Goal: Find specific page/section: Find specific page/section

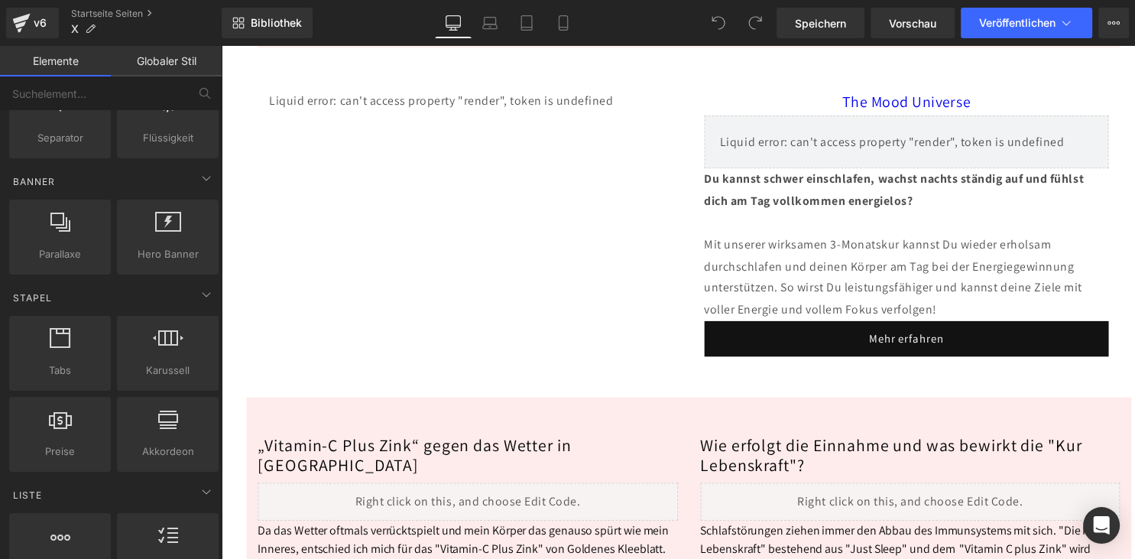
scroll to position [4841, 0]
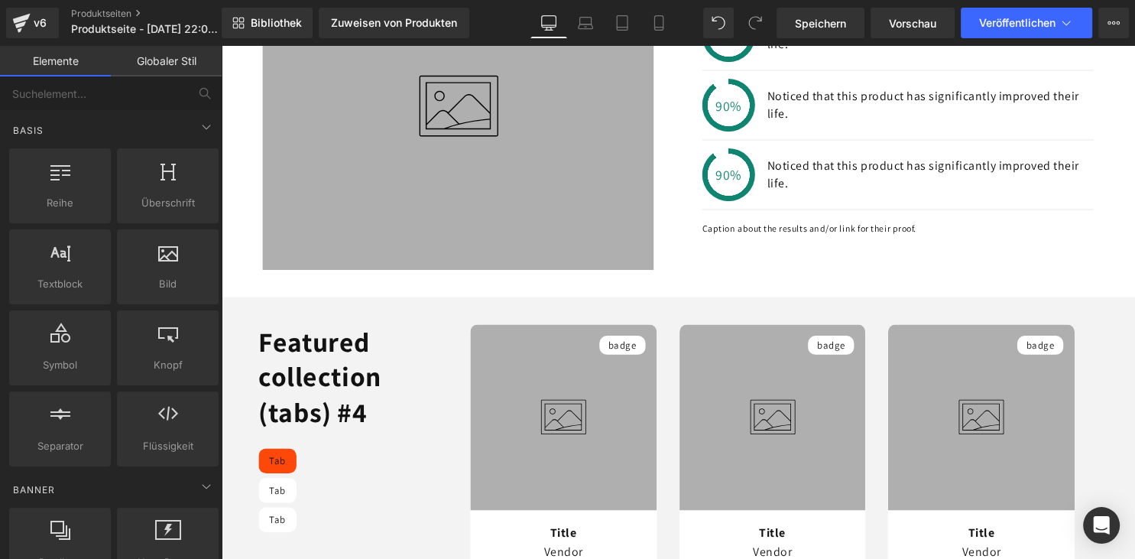
scroll to position [1316, 0]
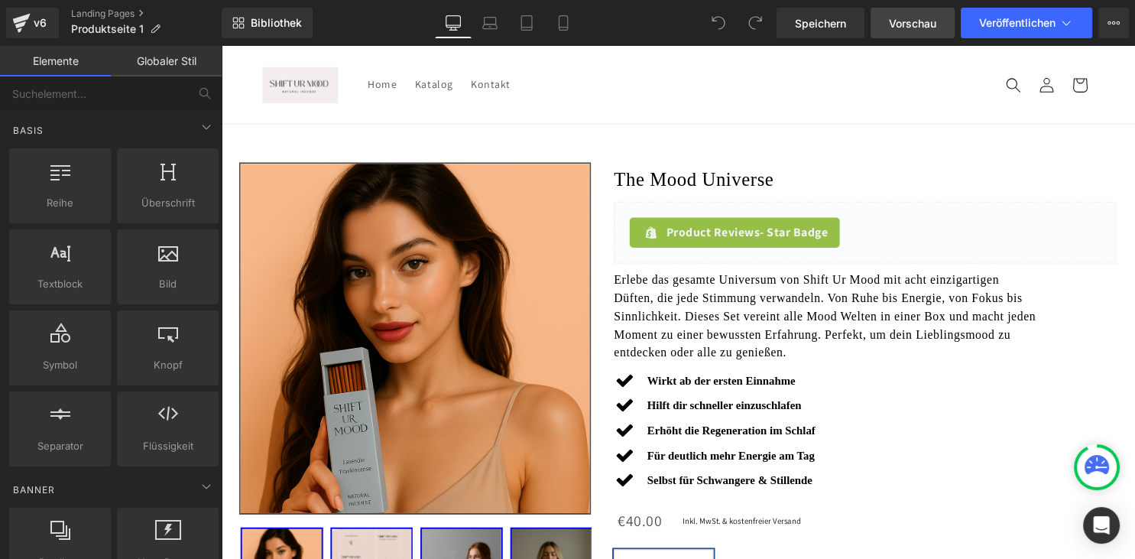
click at [902, 28] on span "Vorschau" at bounding box center [912, 23] width 47 height 16
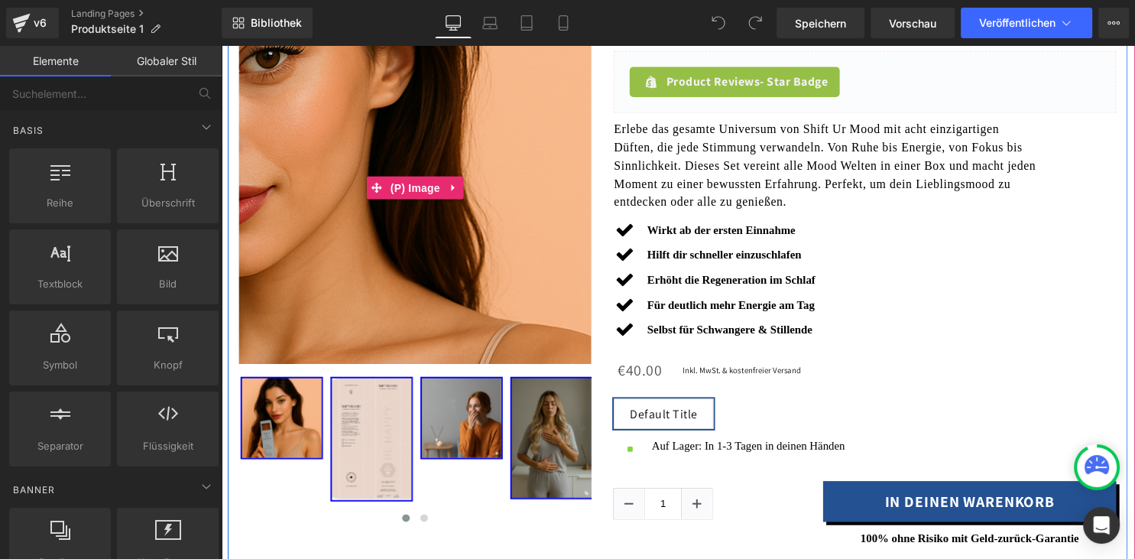
scroll to position [161, 0]
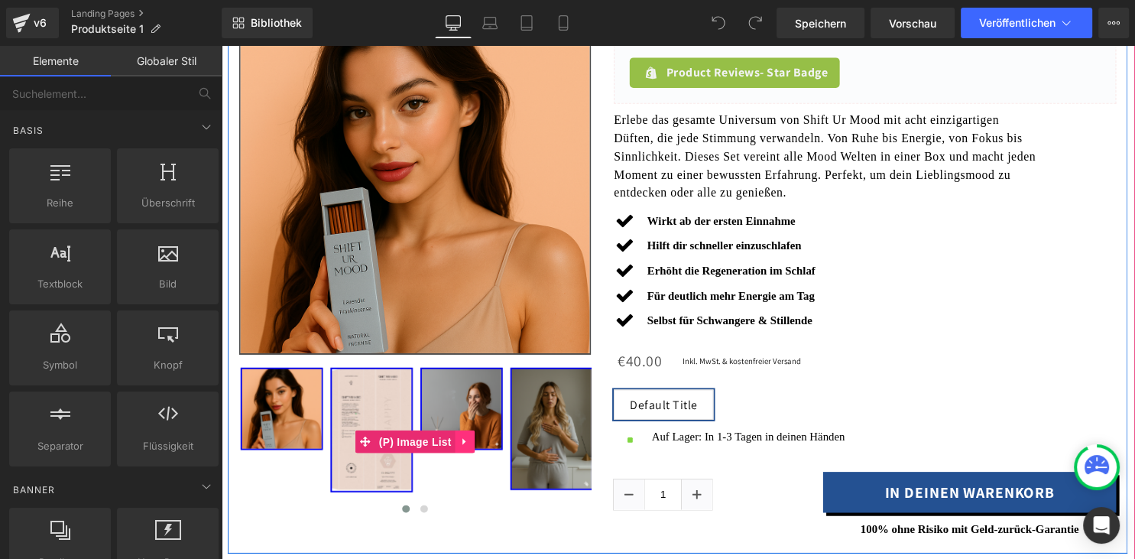
click at [471, 443] on icon at bounding box center [467, 445] width 11 height 11
click at [476, 402] on img at bounding box center [464, 412] width 83 height 83
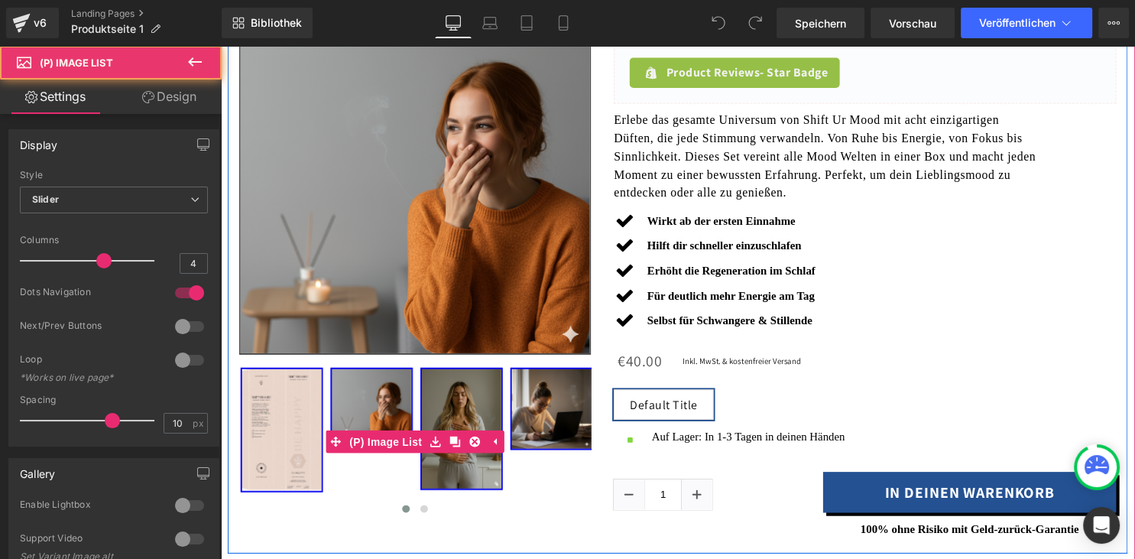
click at [484, 404] on img at bounding box center [464, 432] width 83 height 123
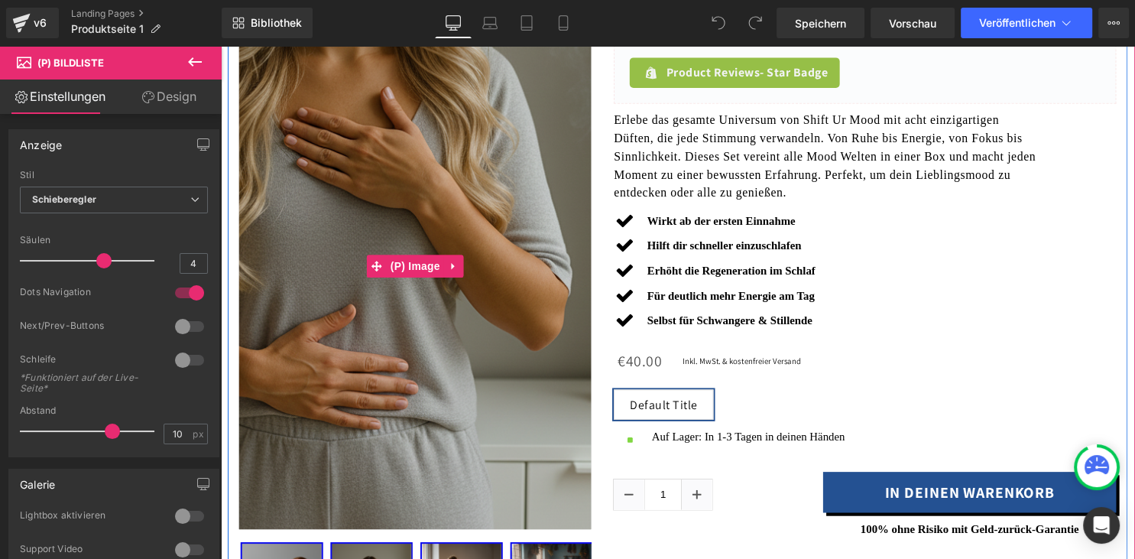
scroll to position [403, 0]
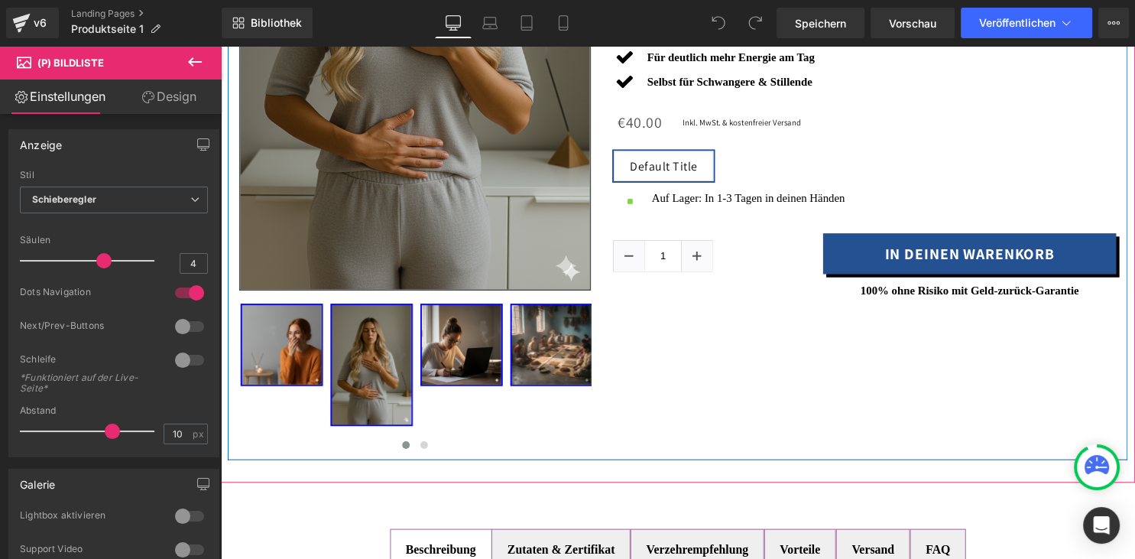
click at [536, 362] on img at bounding box center [554, 347] width 83 height 83
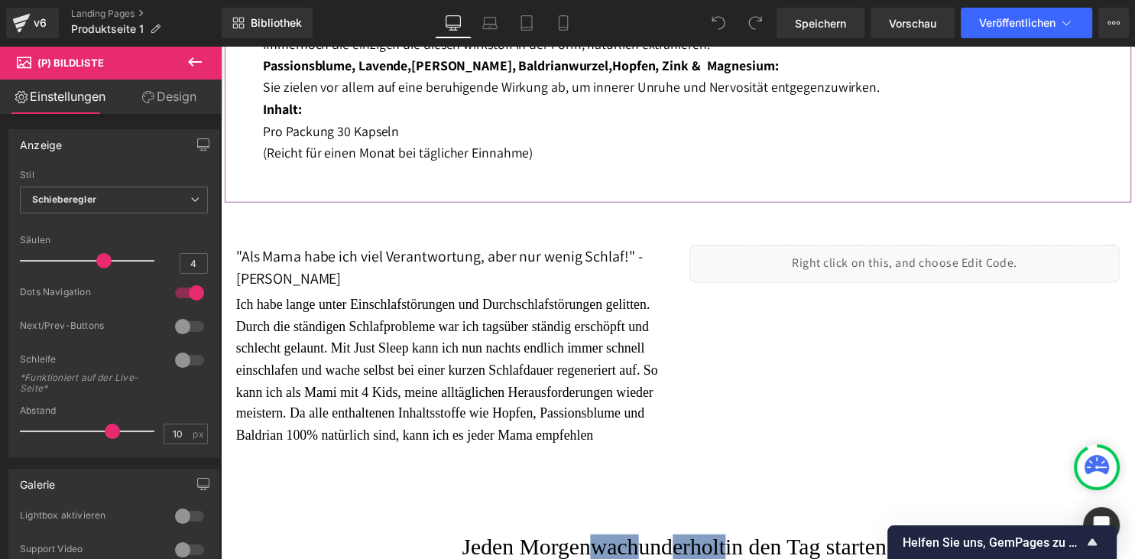
scroll to position [1453, 0]
